Goal: Find specific page/section: Find specific page/section

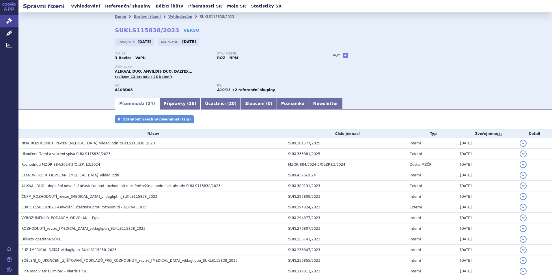
click at [90, 8] on link "Vyhledávání" at bounding box center [85, 6] width 33 height 8
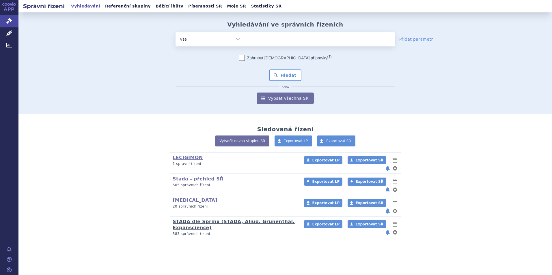
click at [189, 219] on link "STADA dle Sprinx (STADA, Aliud, Grünenthal, Expanscience)" at bounding box center [234, 225] width 122 height 12
